Goal: Navigation & Orientation: Go to known website

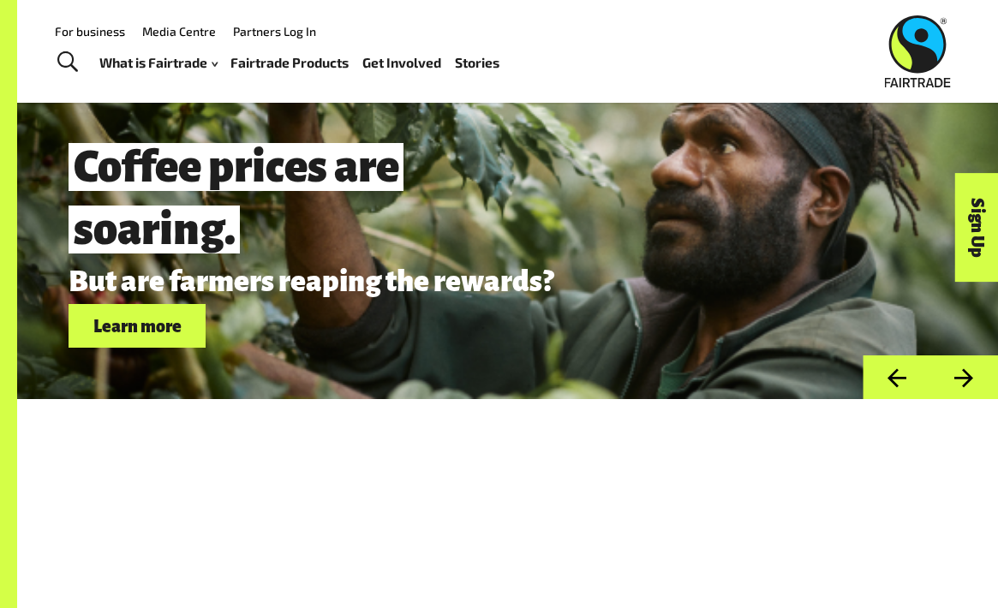
scroll to position [4444, 0]
